Goal: Communication & Community: Answer question/provide support

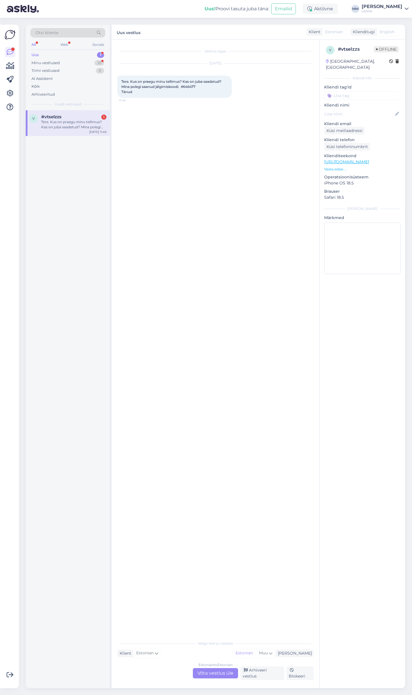
click at [214, 673] on div "Estonian to Estonian Võta vestlus üle" at bounding box center [215, 673] width 45 height 10
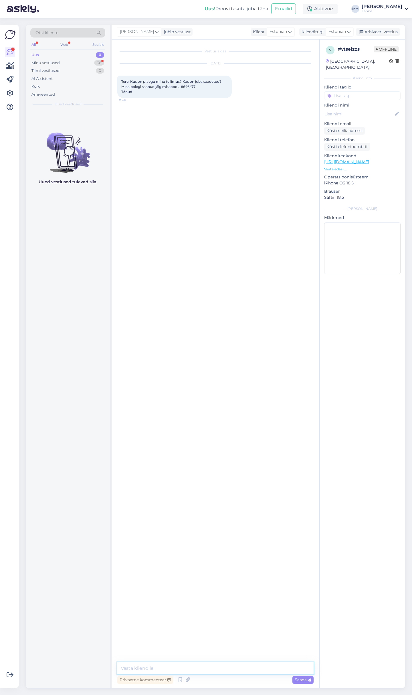
click at [179, 671] on textarea at bounding box center [215, 669] width 197 height 12
type textarea "Tere, teie pakk on [PERSON_NAME] saadetud"
paste textarea "CC841544105EE"
type textarea "CC841544105EE"
click at [160, 667] on textarea at bounding box center [215, 669] width 197 height 12
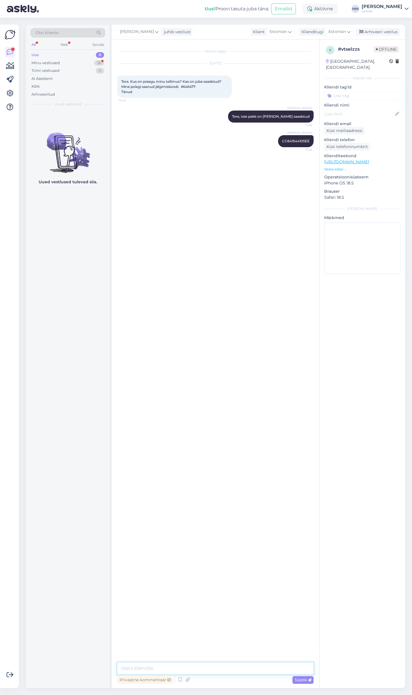
paste textarea "[URL][DOMAIN_NAME]"
type textarea "[URL][DOMAIN_NAME]"
type textarea "Näeme et see on saabunud [GEOGRAPHIC_DATA]"
click at [87, 60] on div "Minu vestlused 36" at bounding box center [67, 63] width 75 height 8
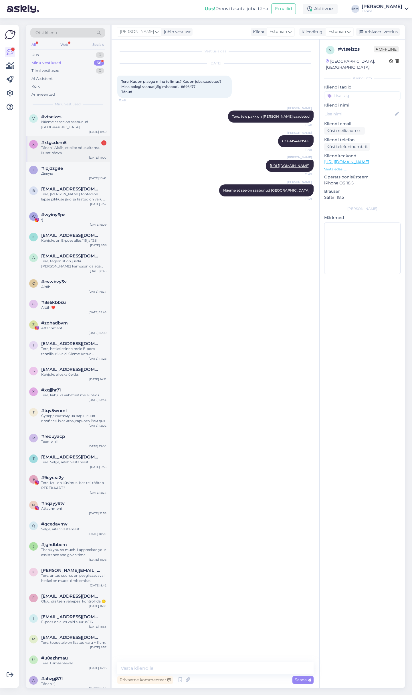
click at [74, 140] on div "#xtgcdem5 1" at bounding box center [73, 142] width 65 height 5
